Goal: Check status: Check status

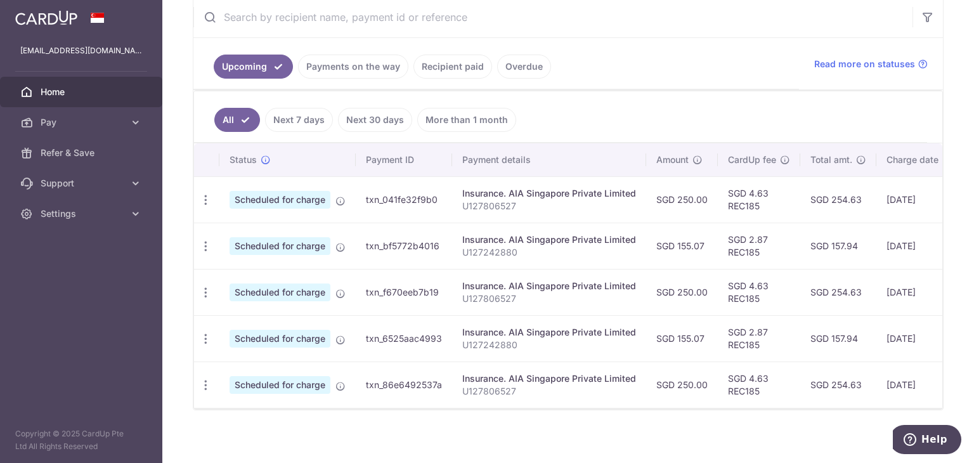
scroll to position [231, 0]
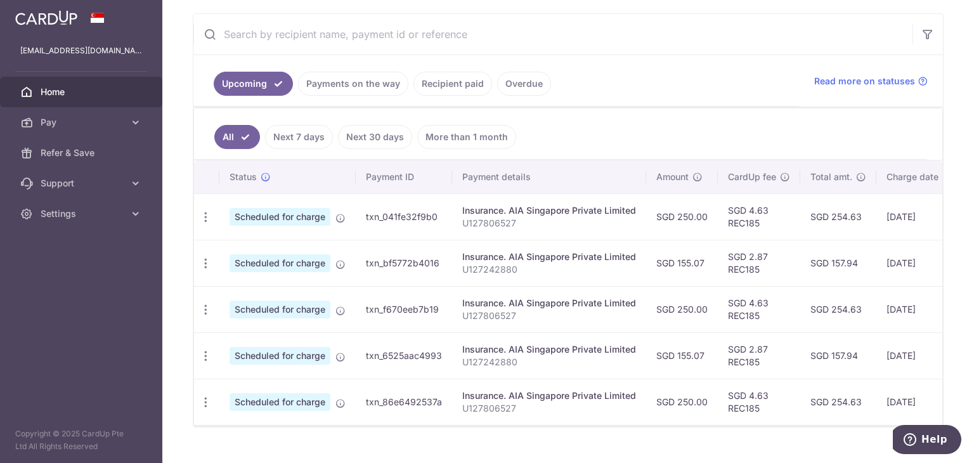
click at [357, 88] on link "Payments on the way" at bounding box center [353, 84] width 110 height 24
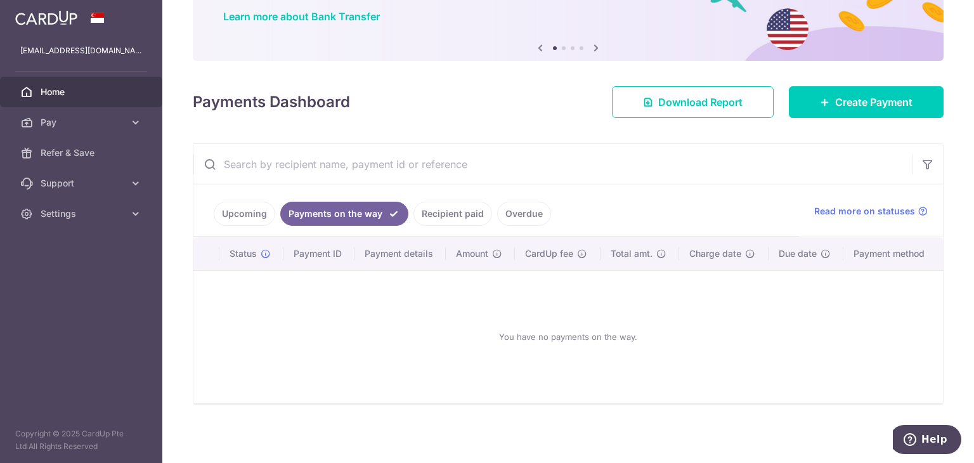
click at [472, 210] on link "Recipient paid" at bounding box center [453, 214] width 79 height 24
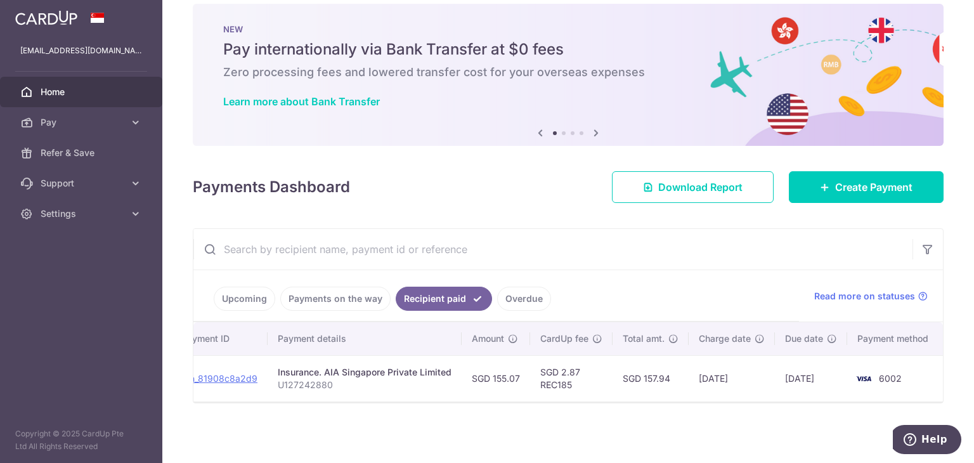
scroll to position [0, 0]
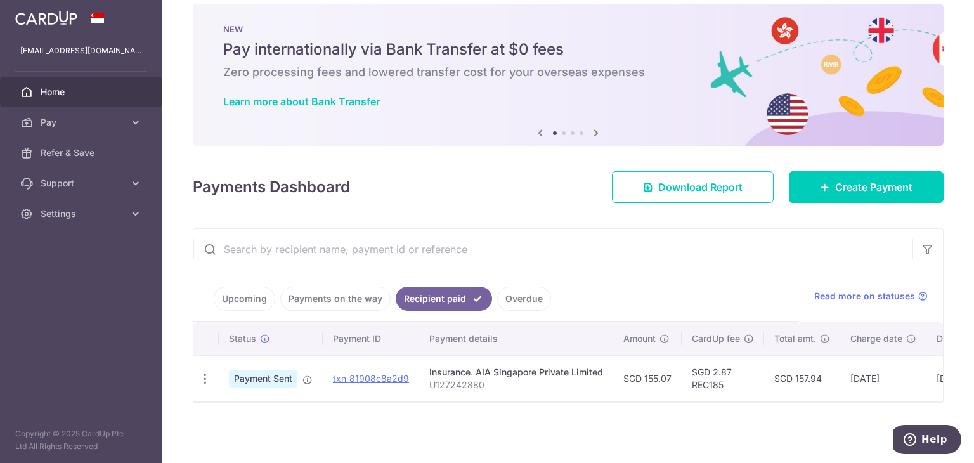
click at [522, 293] on link "Overdue" at bounding box center [524, 299] width 54 height 24
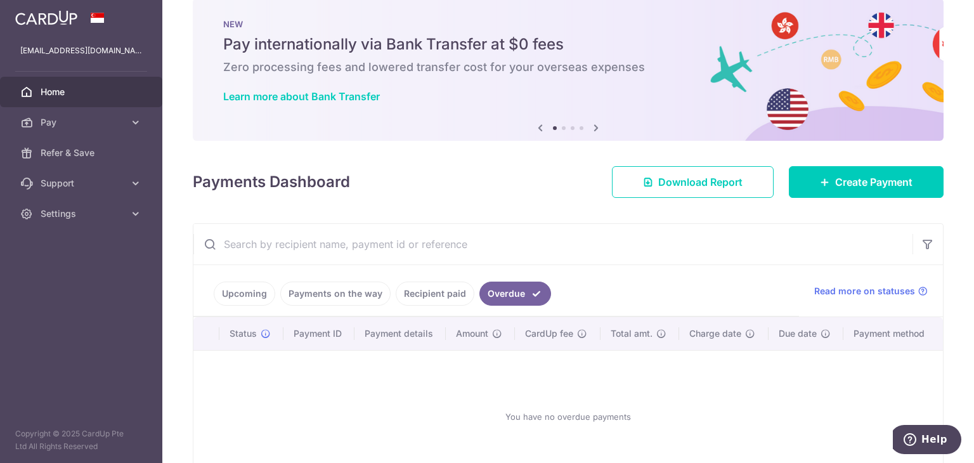
click at [329, 283] on link "Payments on the way" at bounding box center [335, 294] width 110 height 24
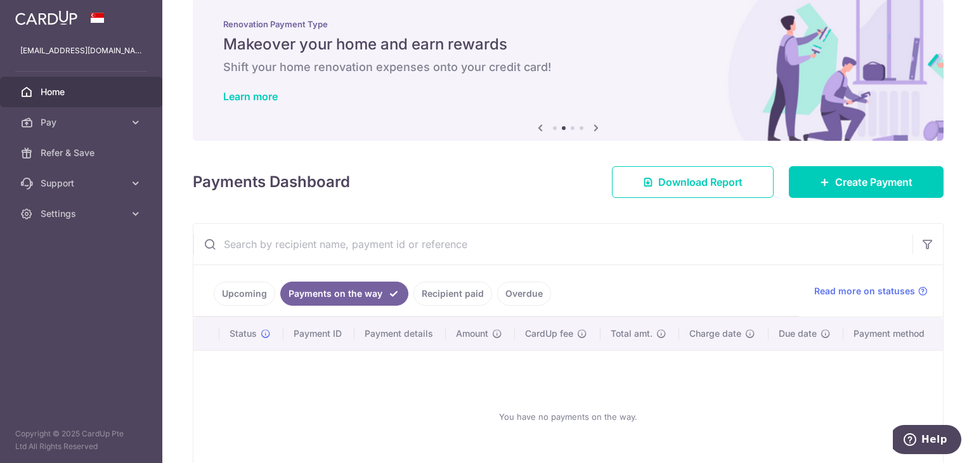
click at [257, 292] on link "Upcoming" at bounding box center [245, 294] width 62 height 24
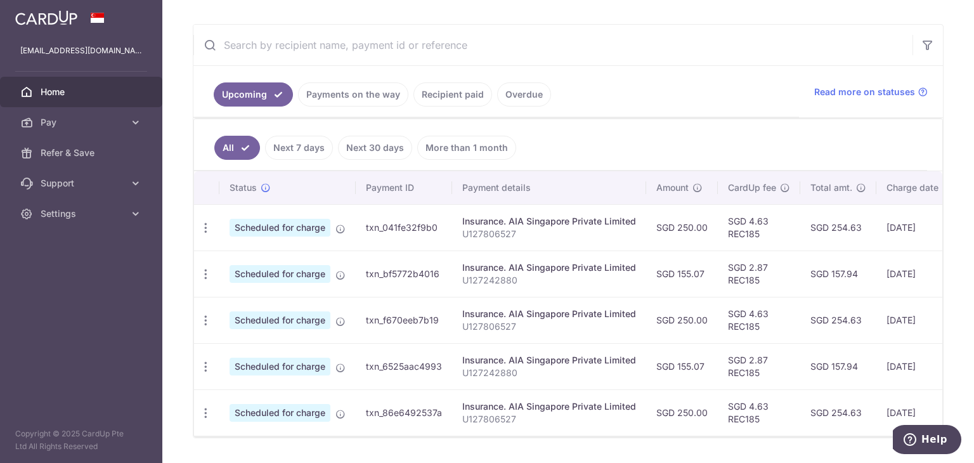
scroll to position [216, 0]
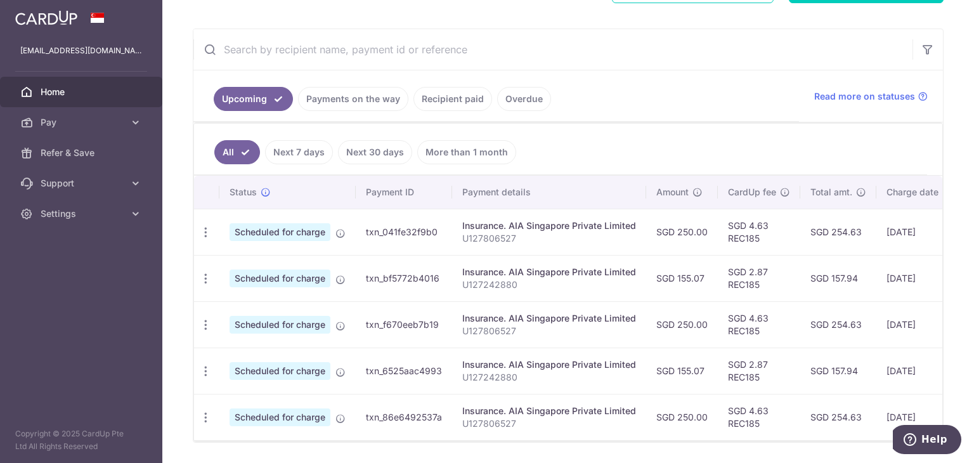
click at [529, 94] on link "Overdue" at bounding box center [524, 99] width 54 height 24
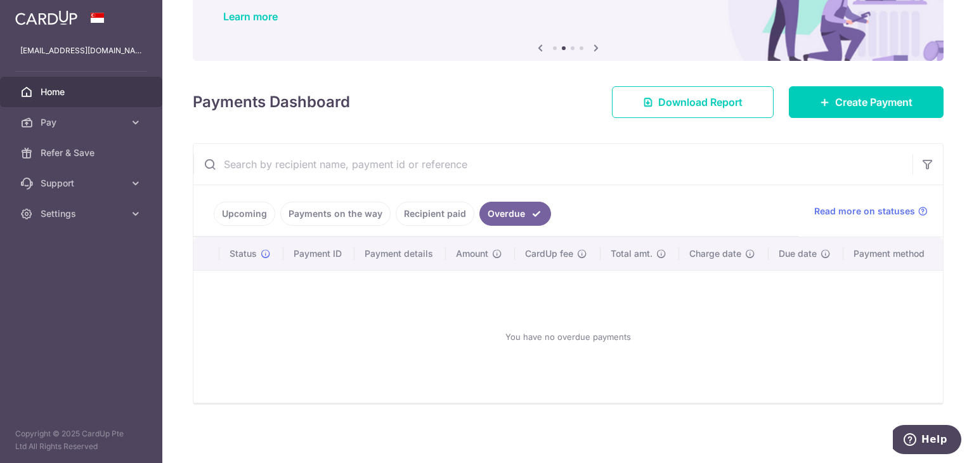
click at [427, 211] on link "Recipient paid" at bounding box center [435, 214] width 79 height 24
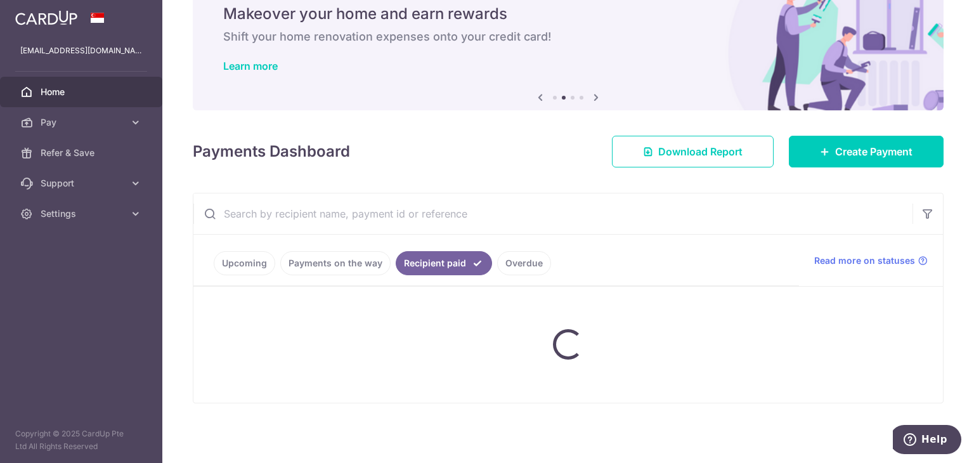
scroll to position [22, 0]
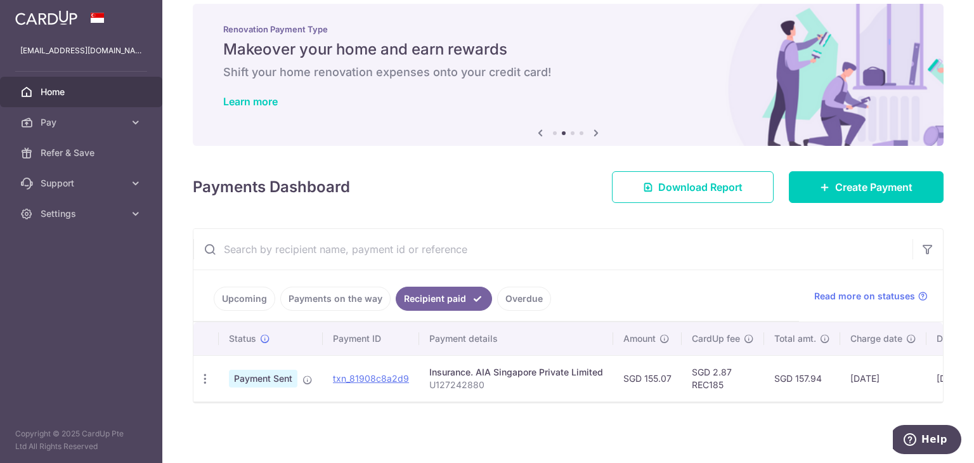
click at [558, 384] on p "U127242880" at bounding box center [516, 385] width 174 height 13
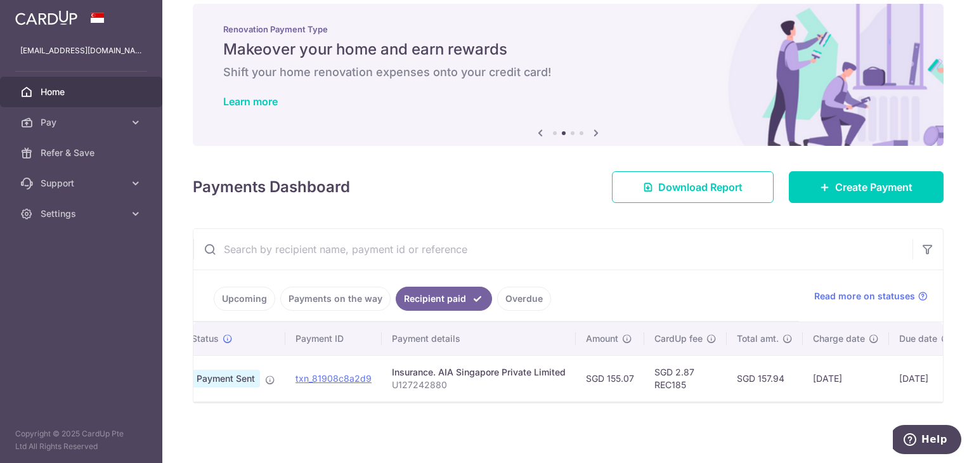
scroll to position [0, 36]
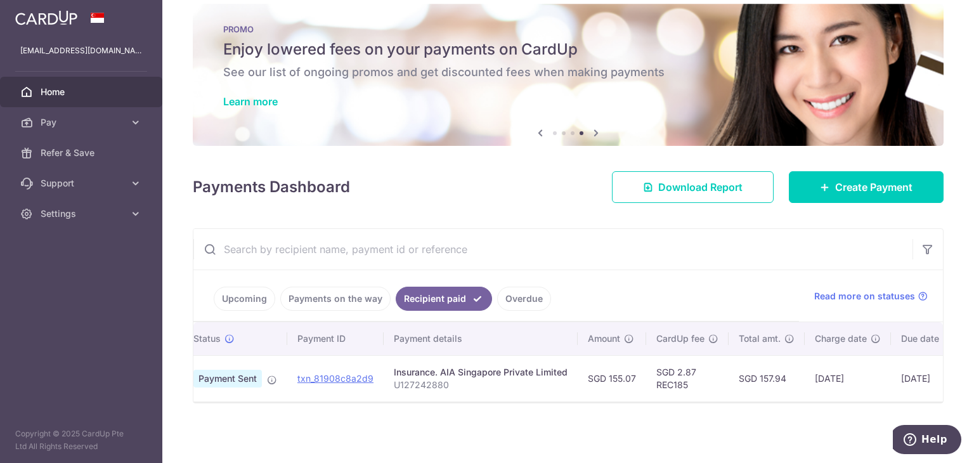
click at [256, 292] on link "Upcoming" at bounding box center [245, 299] width 62 height 24
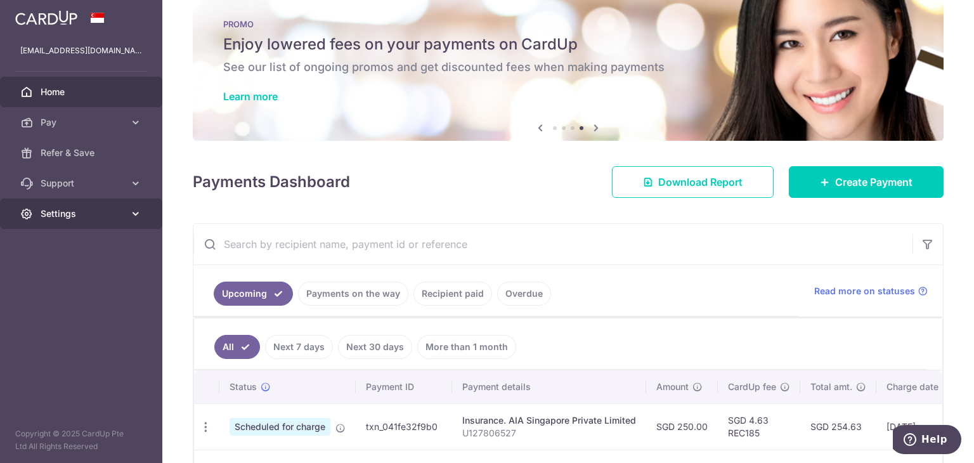
click at [76, 221] on link "Settings" at bounding box center [81, 214] width 162 height 30
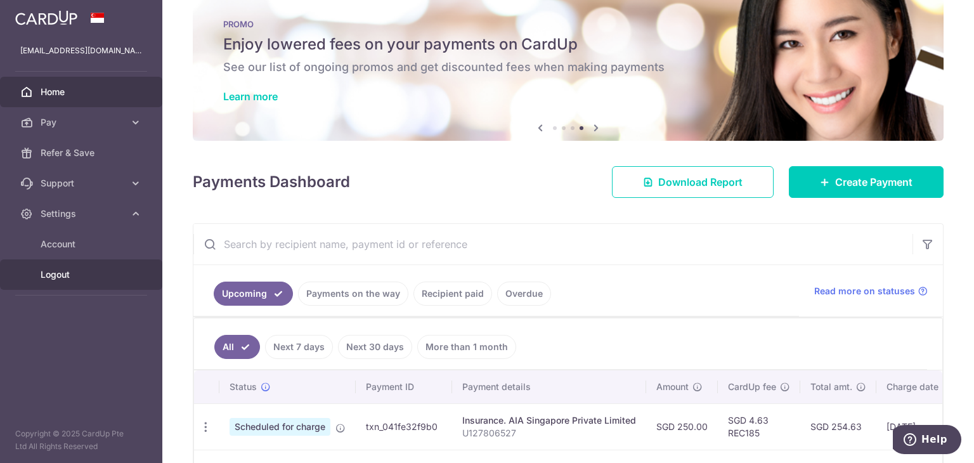
click at [89, 280] on span "Logout" at bounding box center [83, 274] width 84 height 13
